Goal: Download file/media

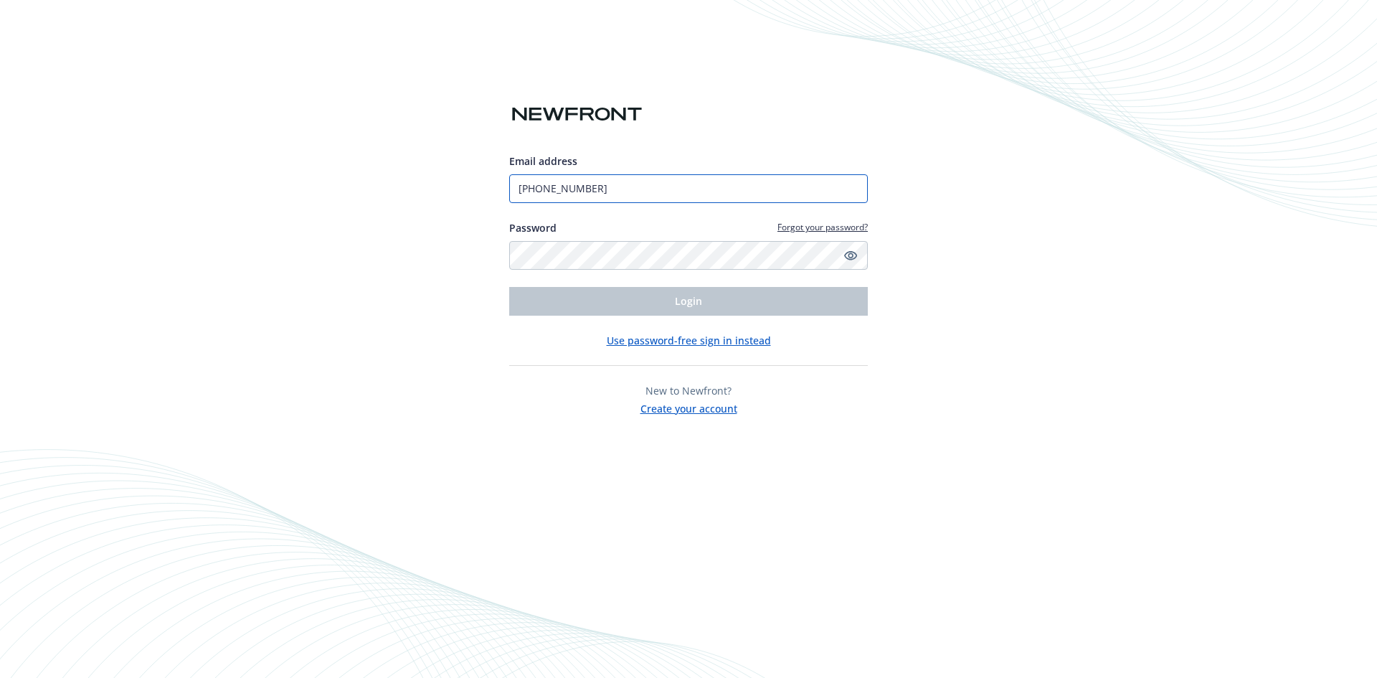
click at [609, 193] on input "[PHONE_NUMBER]" at bounding box center [688, 188] width 359 height 29
type input "[PERSON_NAME][EMAIL_ADDRESS][DOMAIN_NAME]"
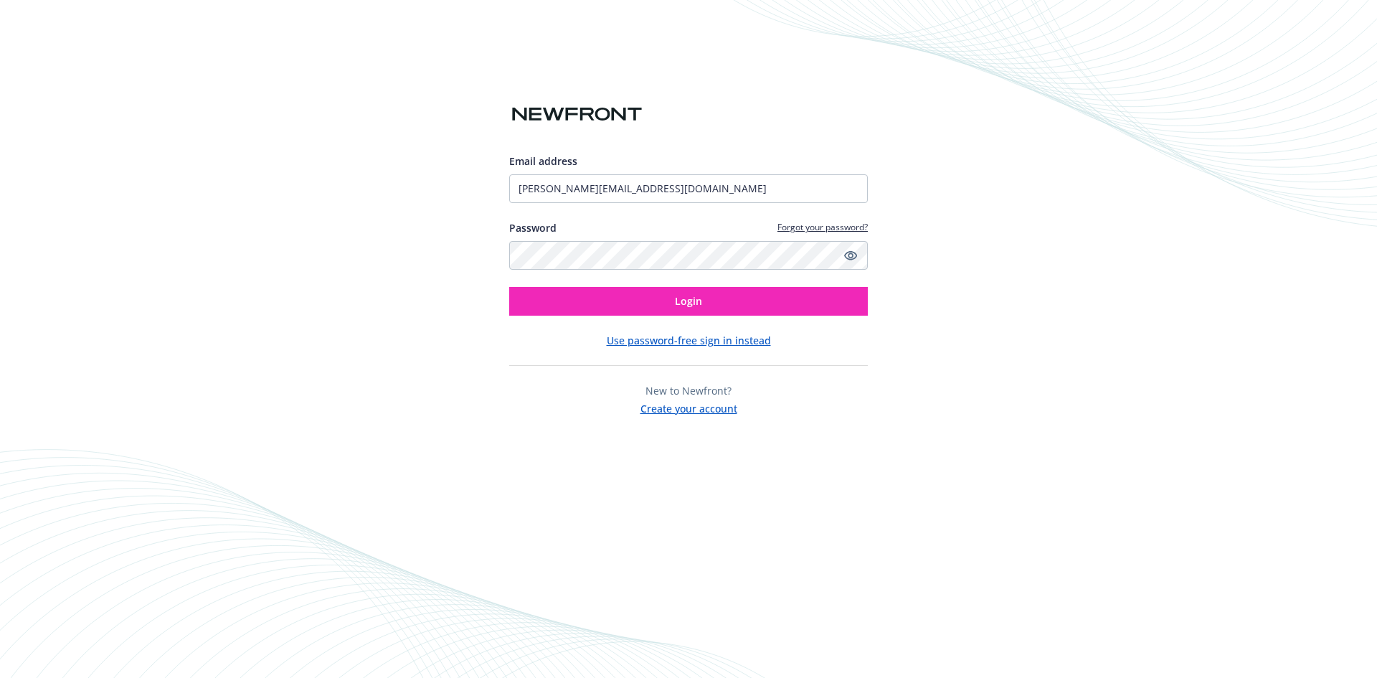
click at [557, 338] on div "Use password-free sign in instead" at bounding box center [688, 340] width 359 height 15
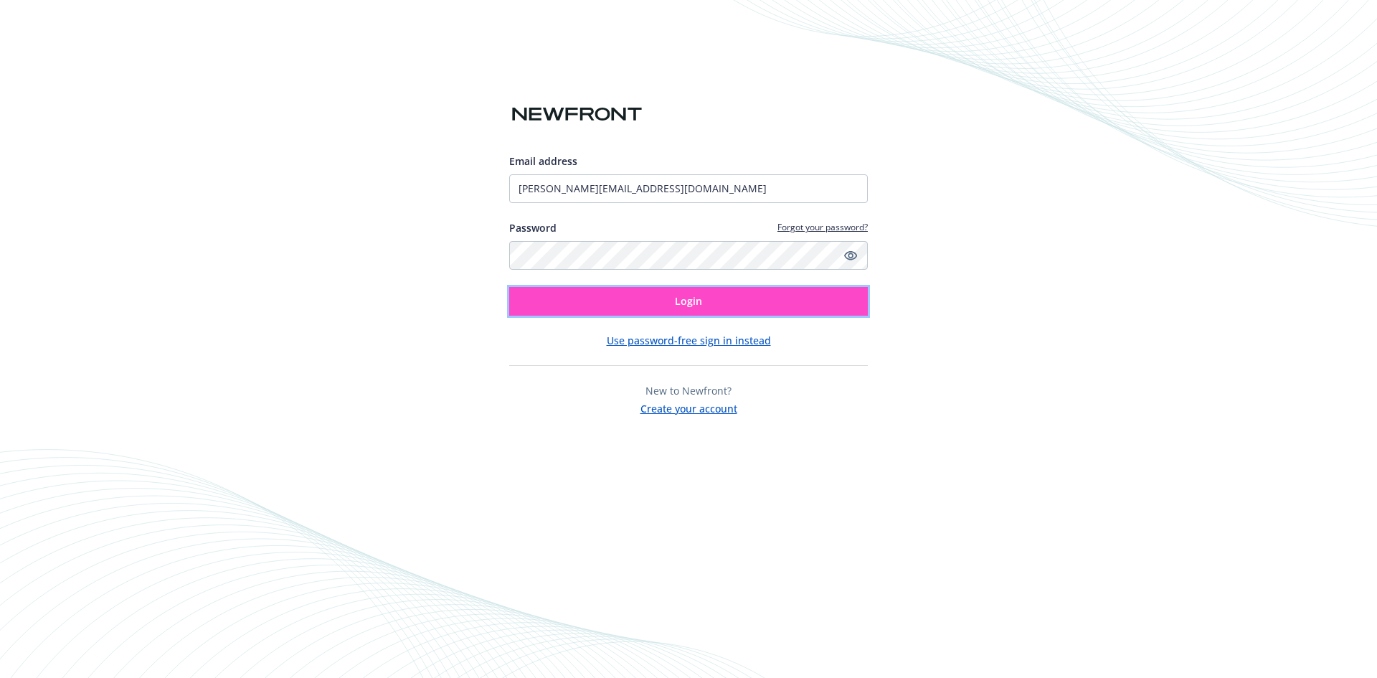
click at [577, 306] on button "Login" at bounding box center [688, 301] width 359 height 29
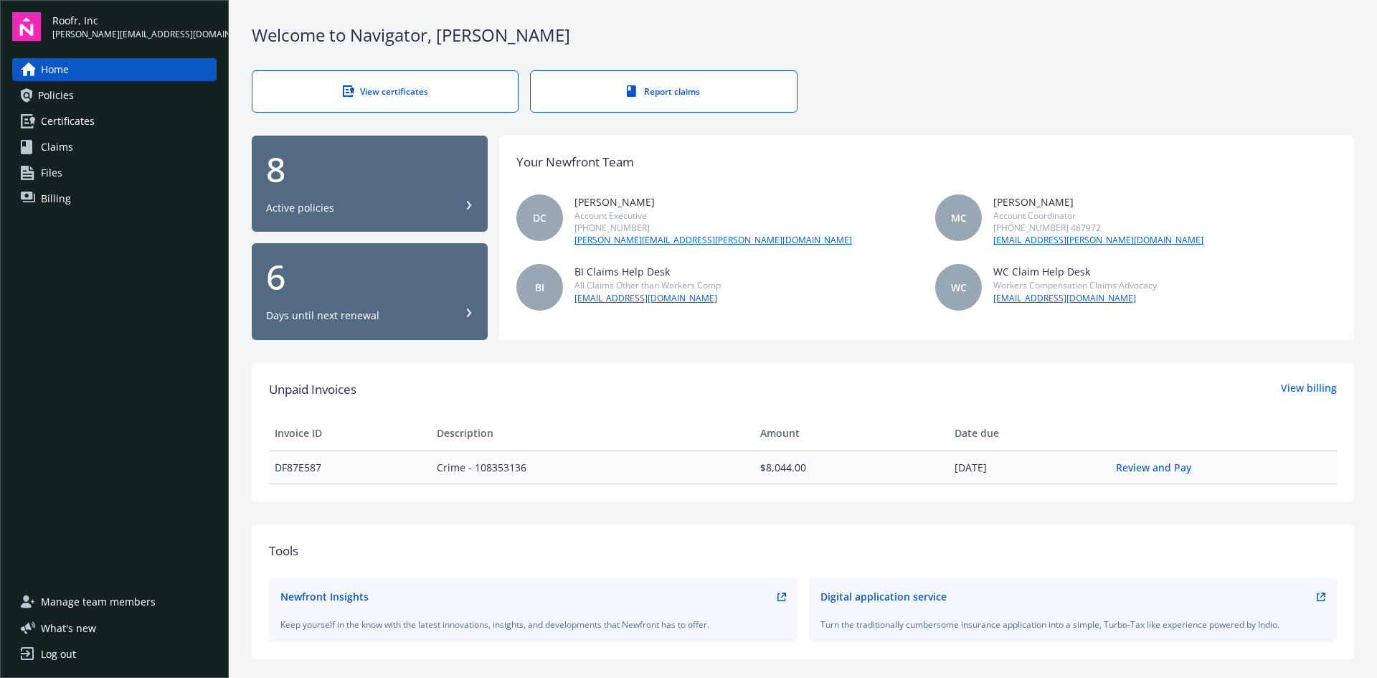
click at [87, 94] on link "Policies" at bounding box center [114, 95] width 204 height 23
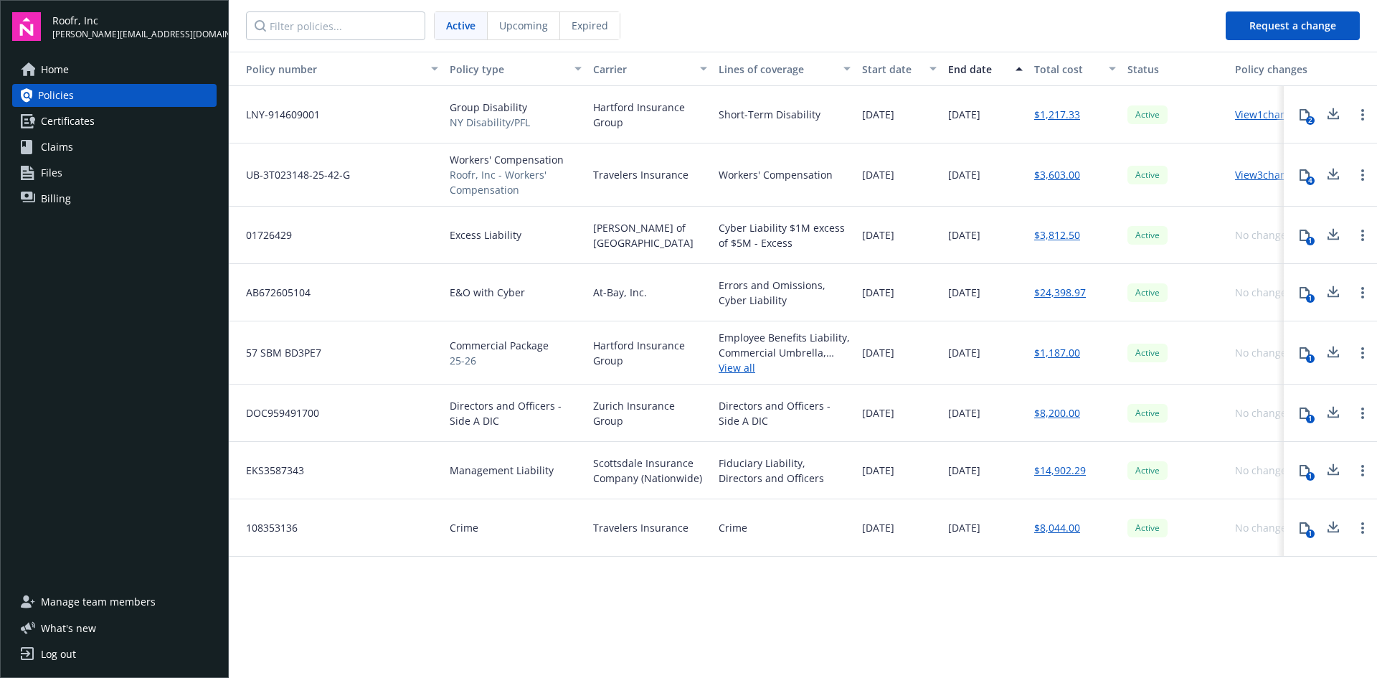
click at [452, 25] on span "Active" at bounding box center [460, 25] width 29 height 15
click at [1039, 585] on div "Policy number Policy type Carrier Lines of coverage Start date End date Total c…" at bounding box center [803, 364] width 1148 height 624
click at [1335, 234] on icon at bounding box center [1333, 235] width 17 height 18
click at [1333, 289] on icon at bounding box center [1333, 289] width 9 height 9
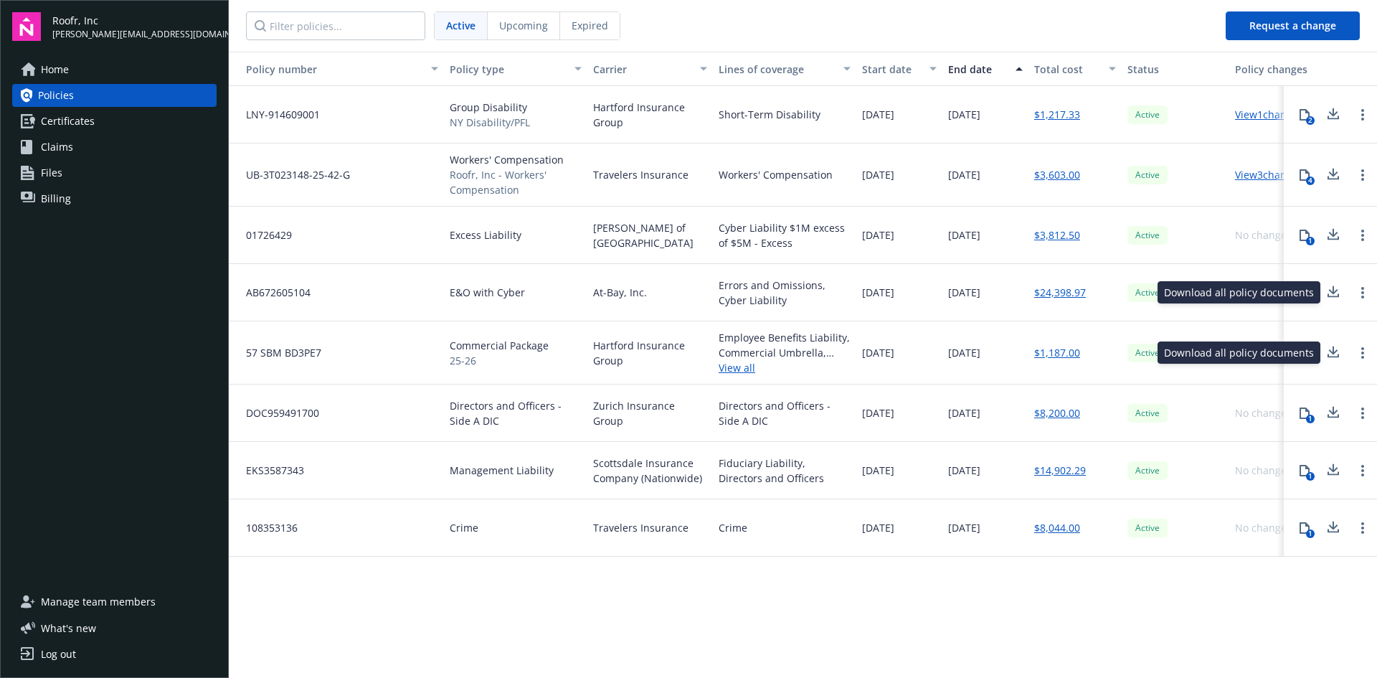
click at [1335, 355] on icon at bounding box center [1333, 353] width 17 height 18
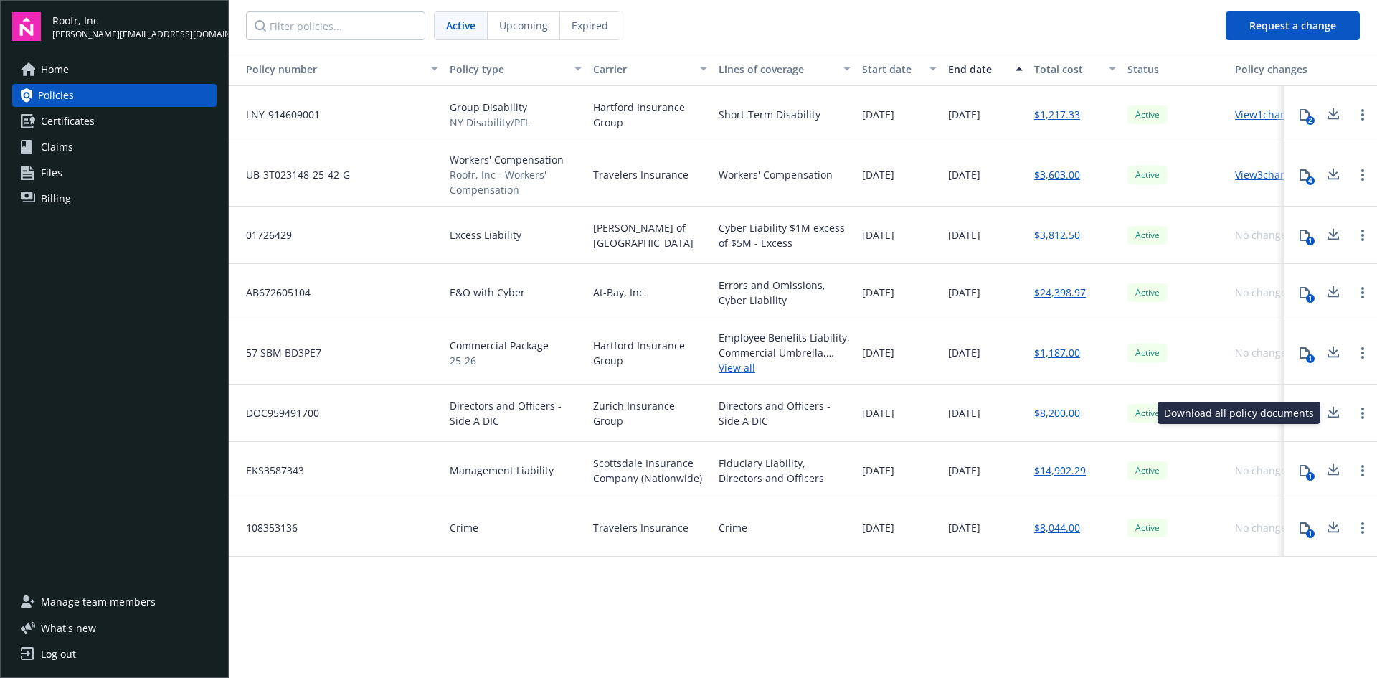
click at [1331, 415] on icon at bounding box center [1333, 413] width 17 height 18
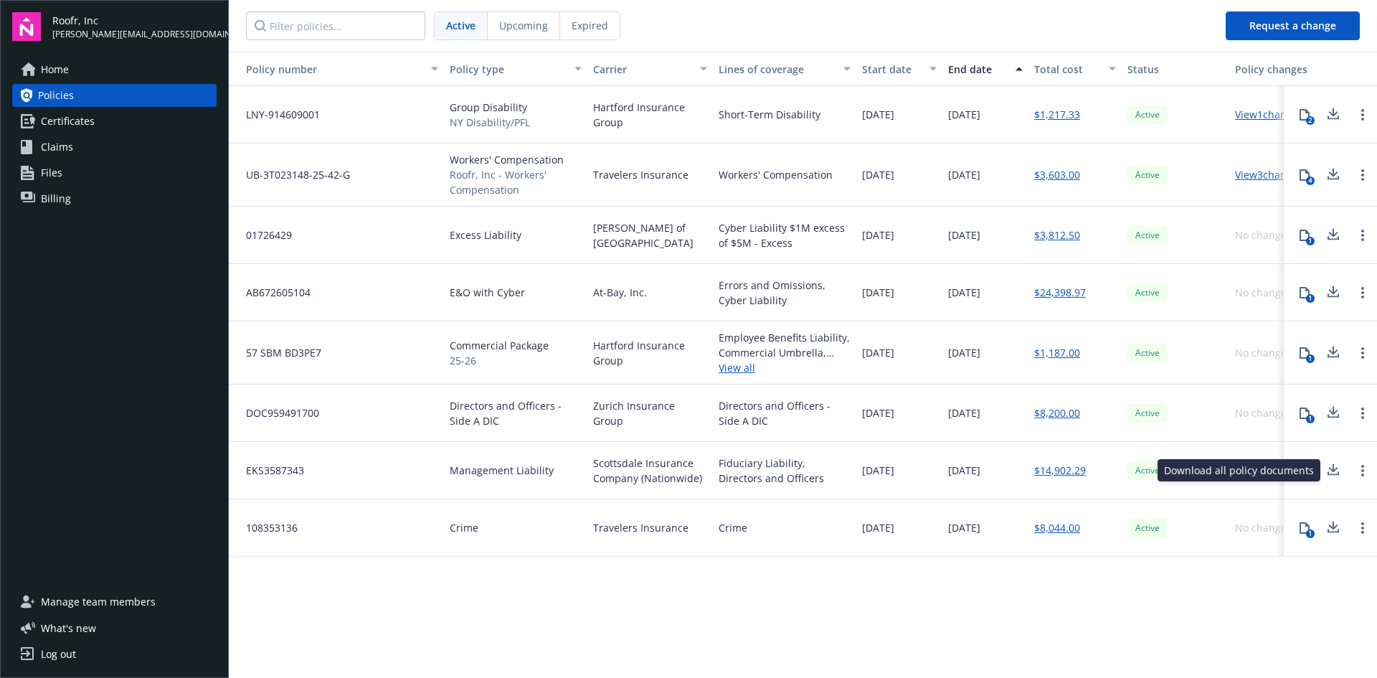
click at [1330, 472] on icon at bounding box center [1333, 470] width 17 height 18
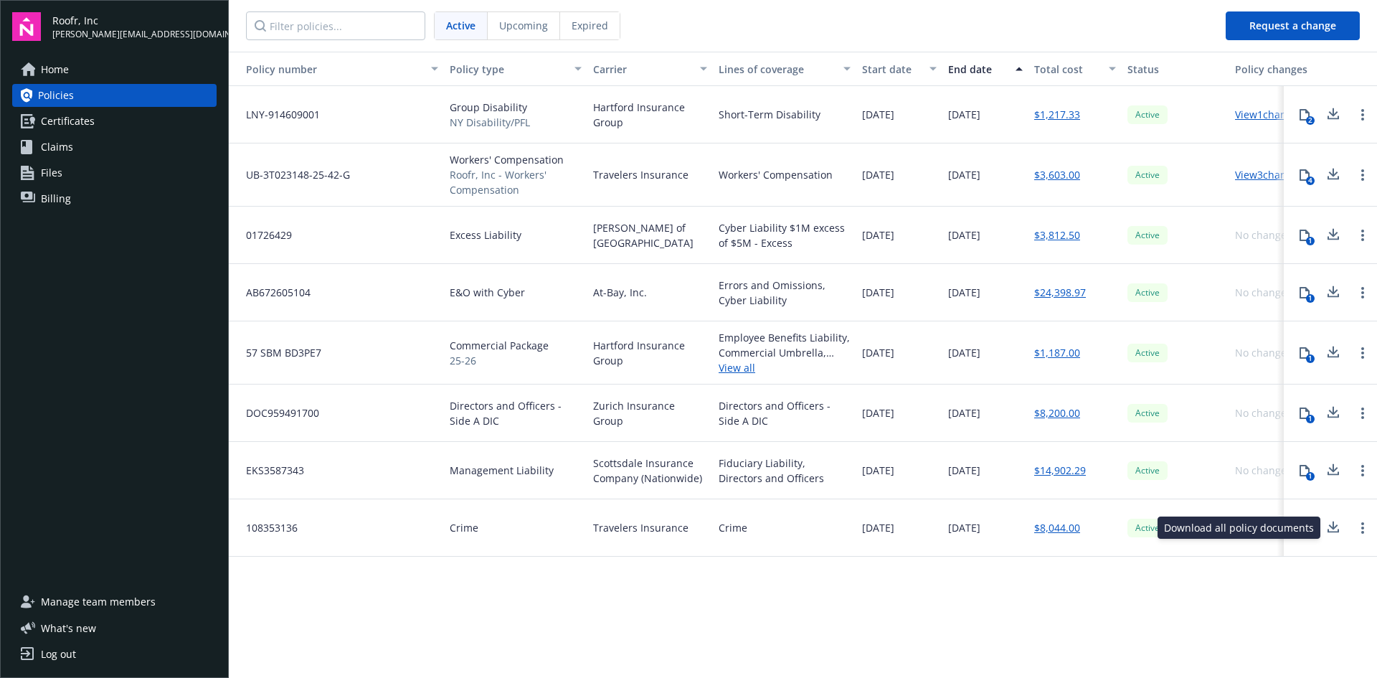
click at [1335, 525] on icon at bounding box center [1333, 528] width 17 height 18
